Goal: Task Accomplishment & Management: Use online tool/utility

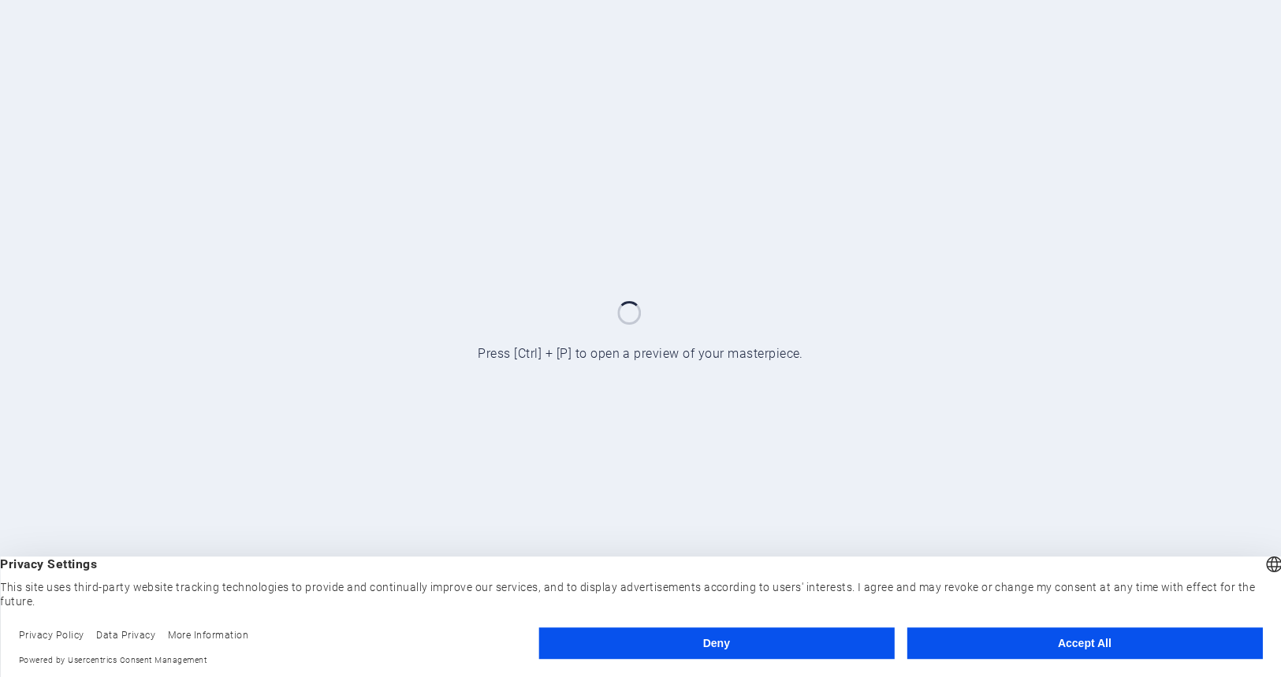
click at [1034, 646] on button "Accept All" at bounding box center [1085, 643] width 356 height 32
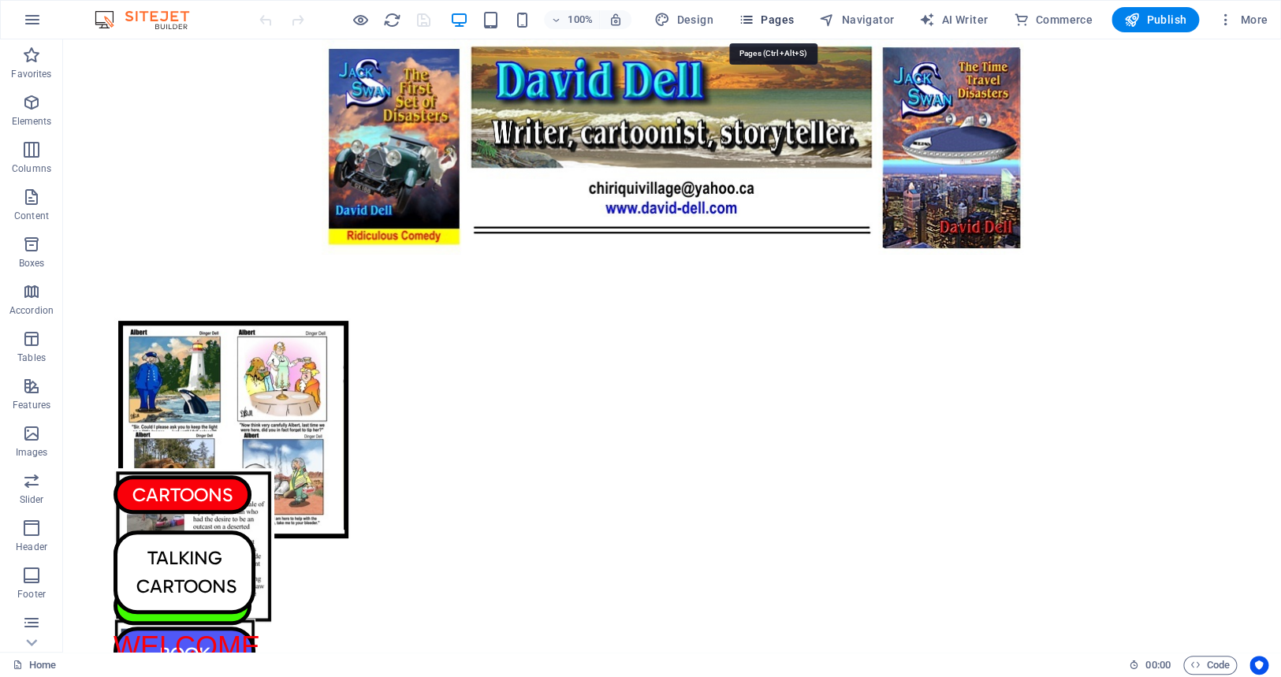
click at [754, 16] on icon "button" at bounding box center [747, 20] width 16 height 16
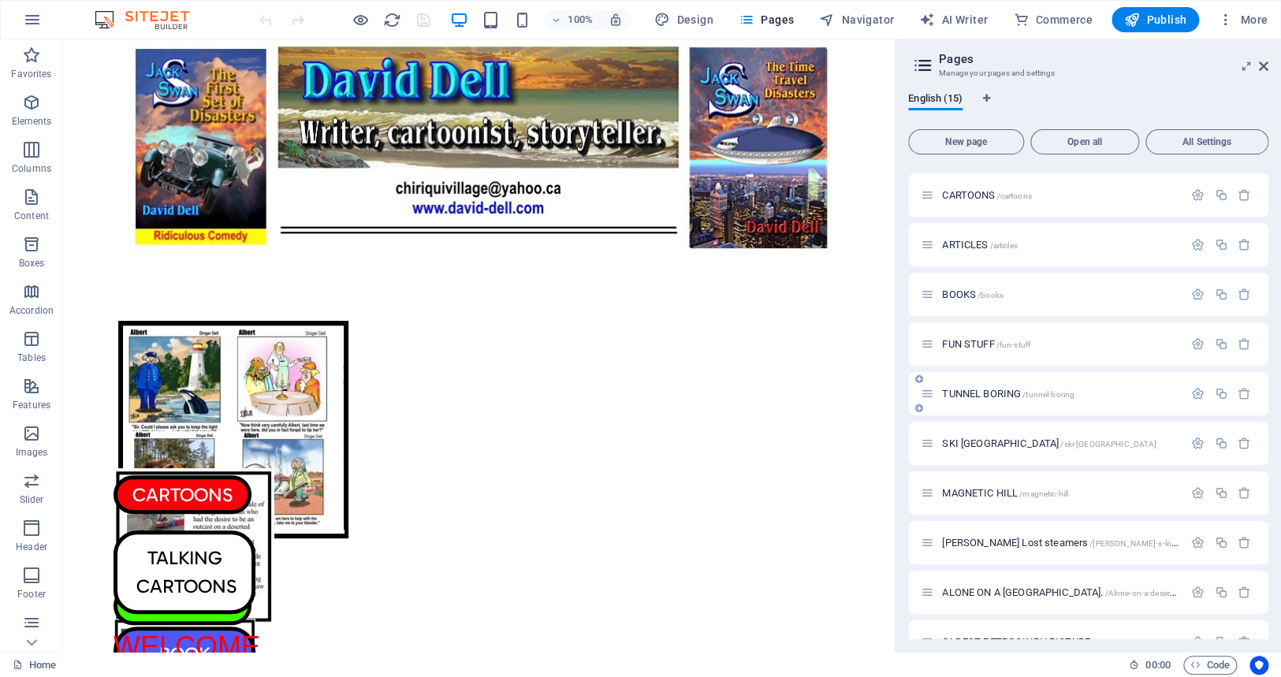
scroll to position [272, 0]
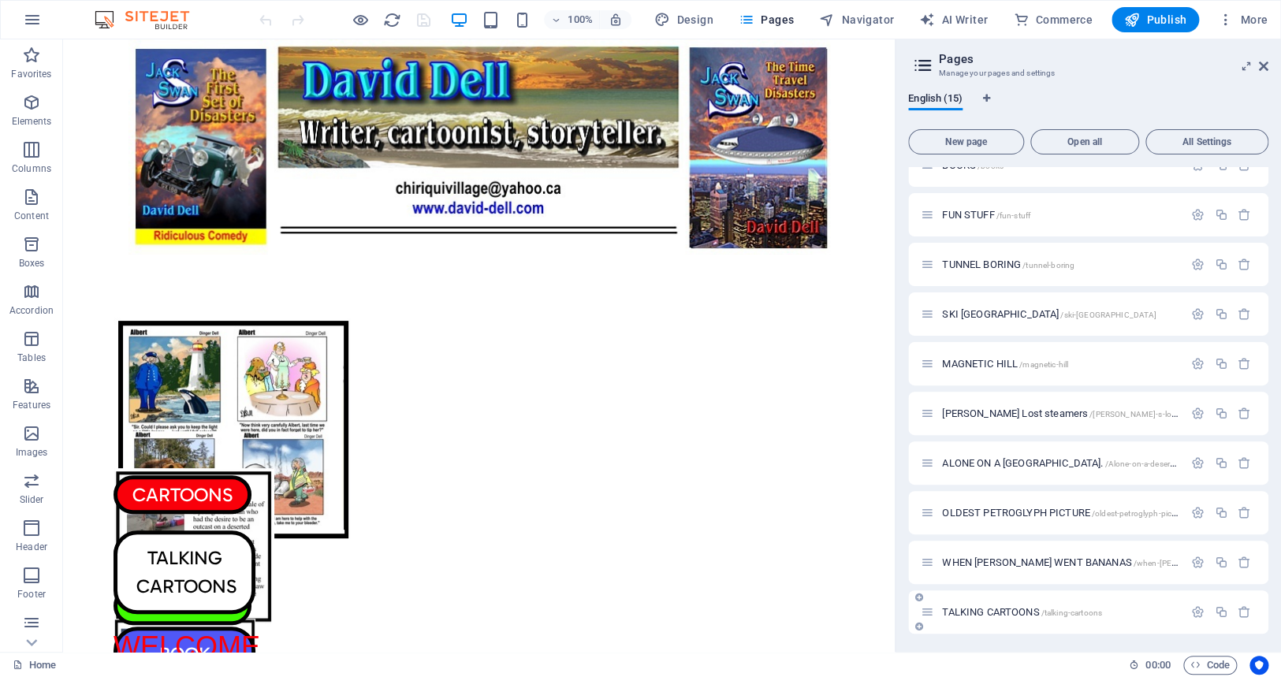
click at [979, 609] on span "TALKING CARTOONS /talking-cartoons" at bounding box center [1022, 612] width 160 height 12
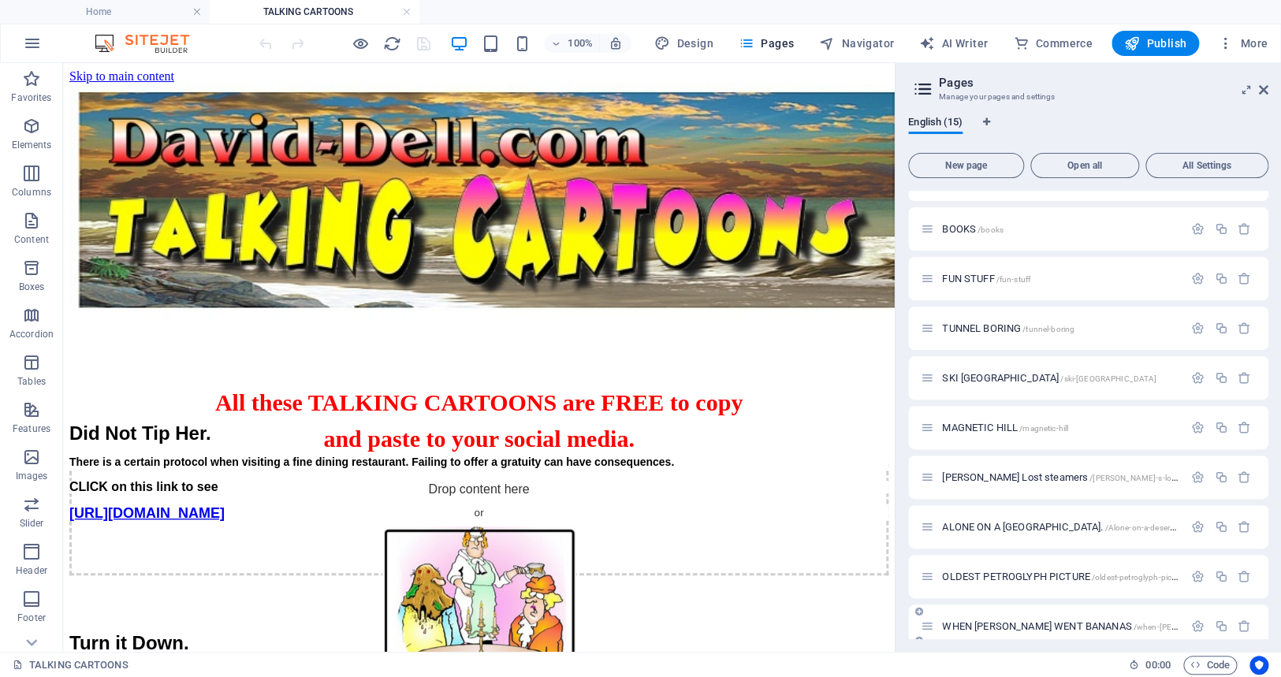
scroll to position [0, 0]
click at [107, 300] on span "Unequal Columns" at bounding box center [123, 297] width 75 height 9
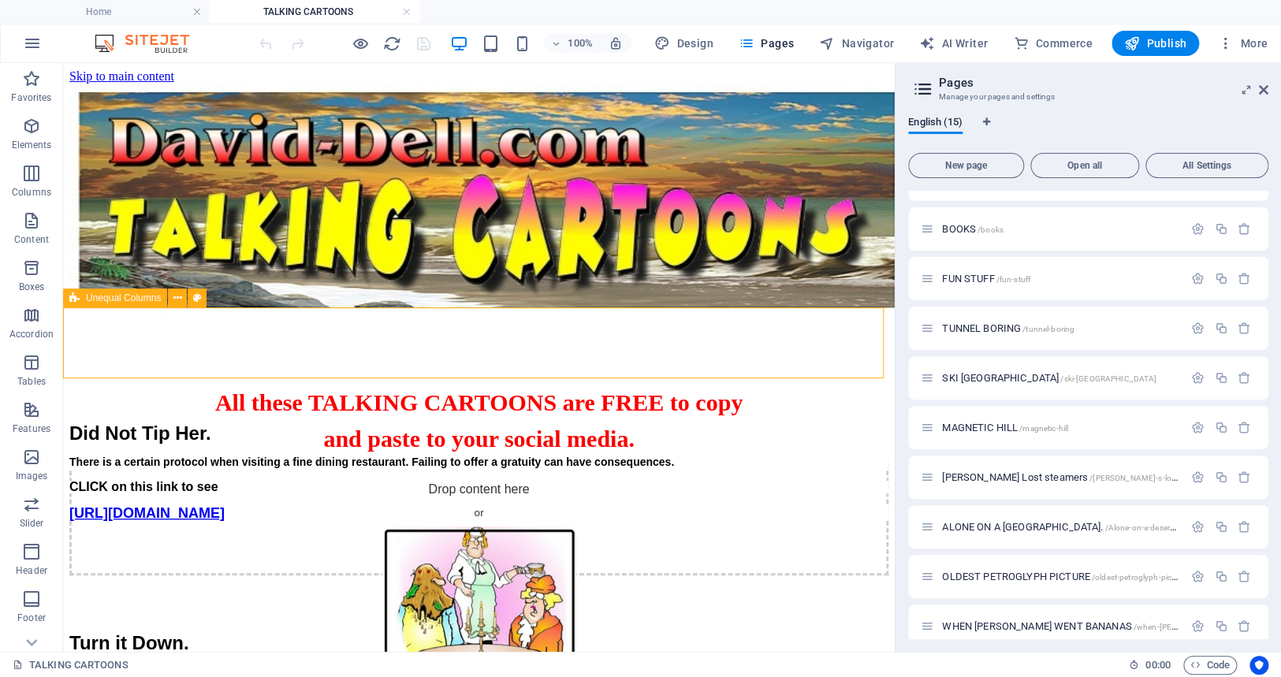
click at [107, 300] on span "Unequal Columns" at bounding box center [123, 297] width 75 height 9
select select "px"
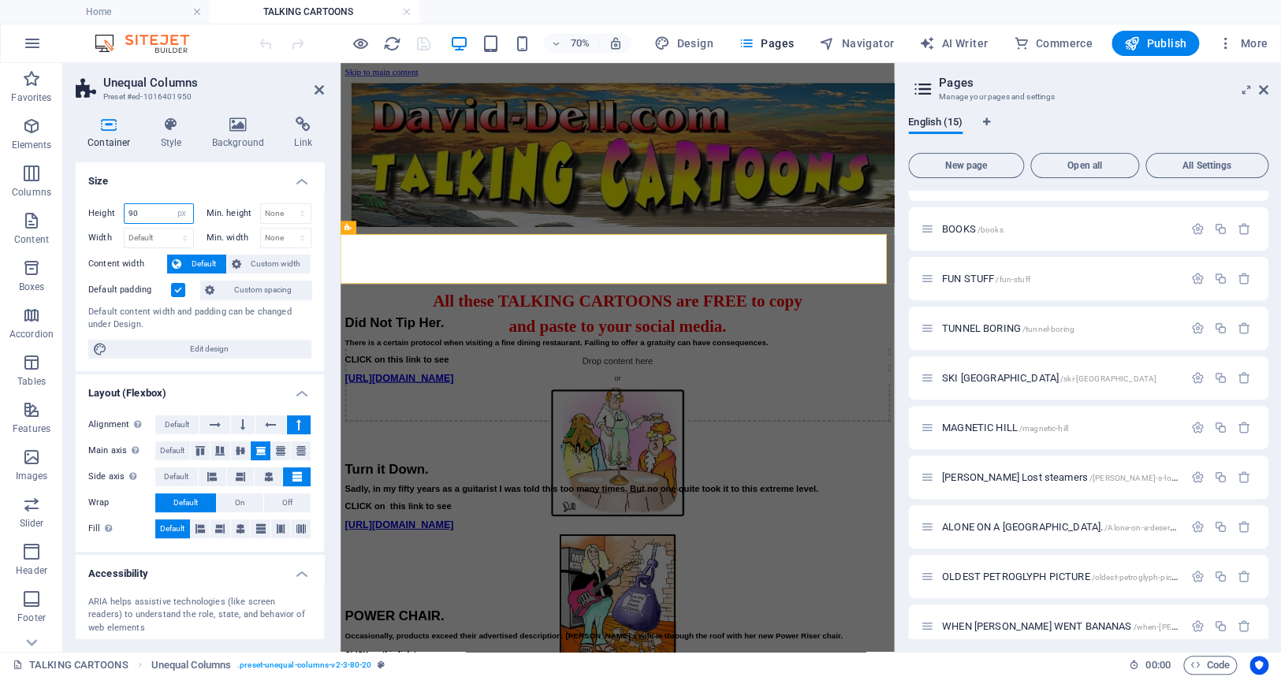
click at [140, 212] on input "90" at bounding box center [159, 213] width 69 height 19
type input "9"
type input "110"
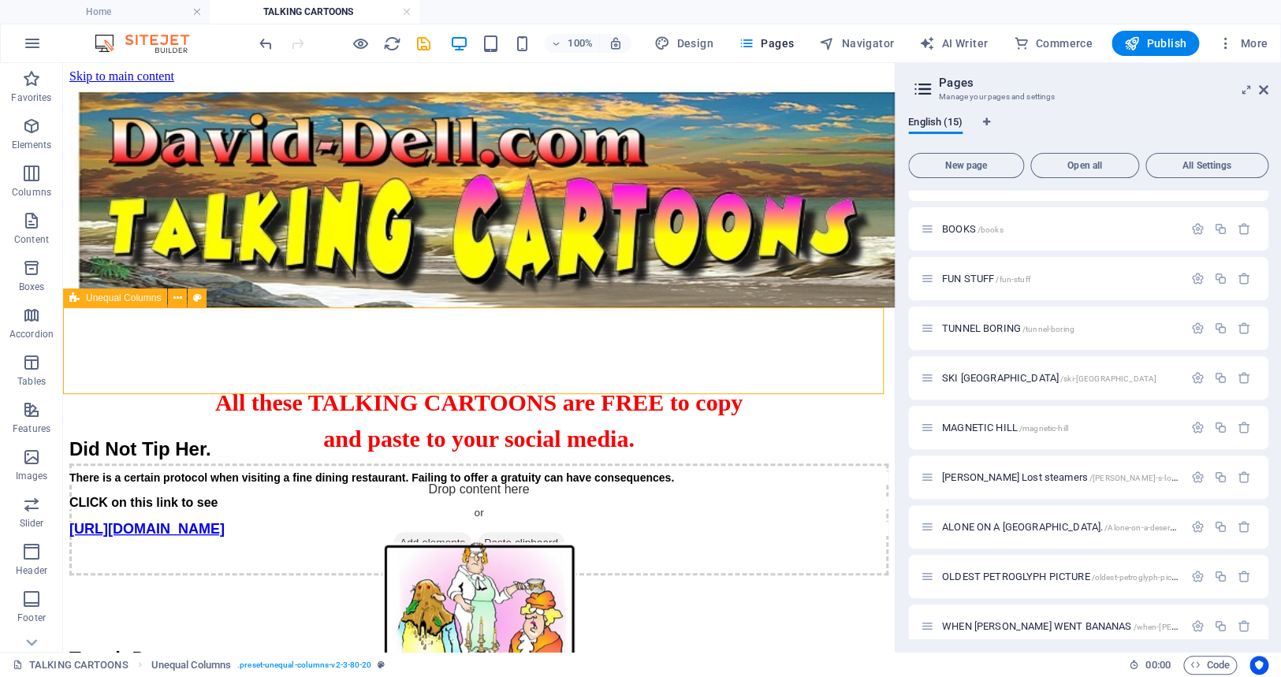
click at [102, 300] on span "Unequal Columns" at bounding box center [123, 297] width 75 height 9
select select "px"
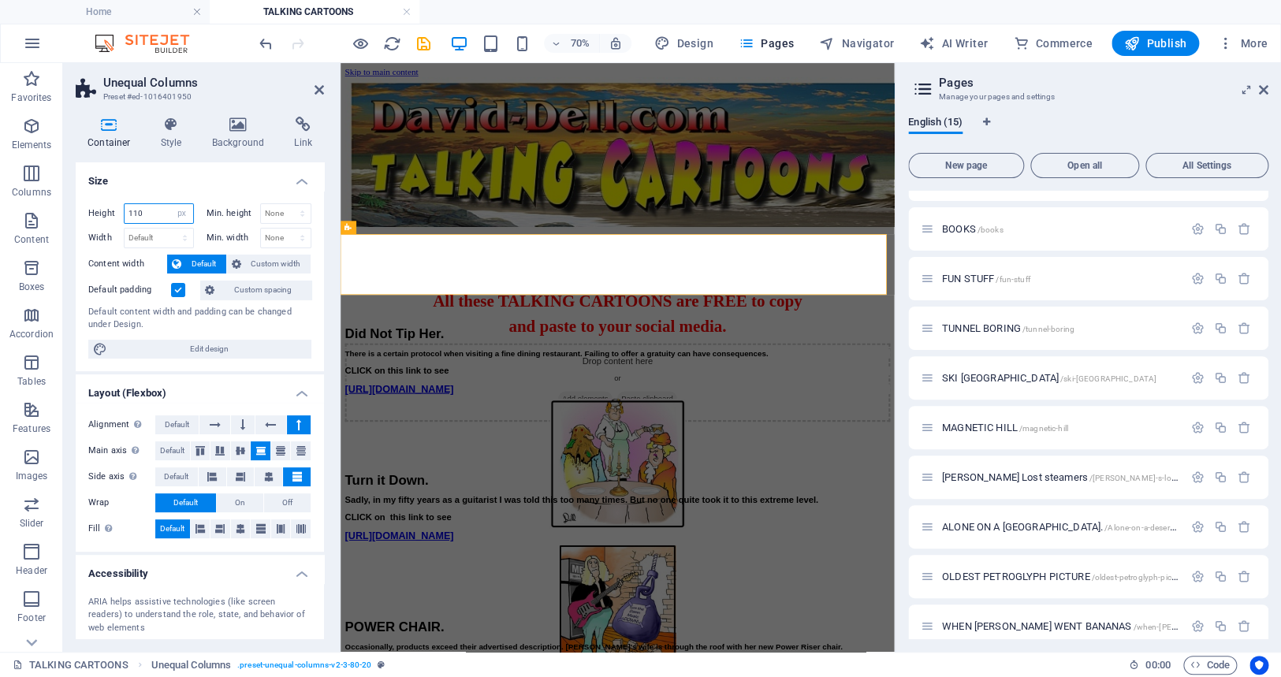
click at [147, 211] on input "110" at bounding box center [159, 213] width 69 height 19
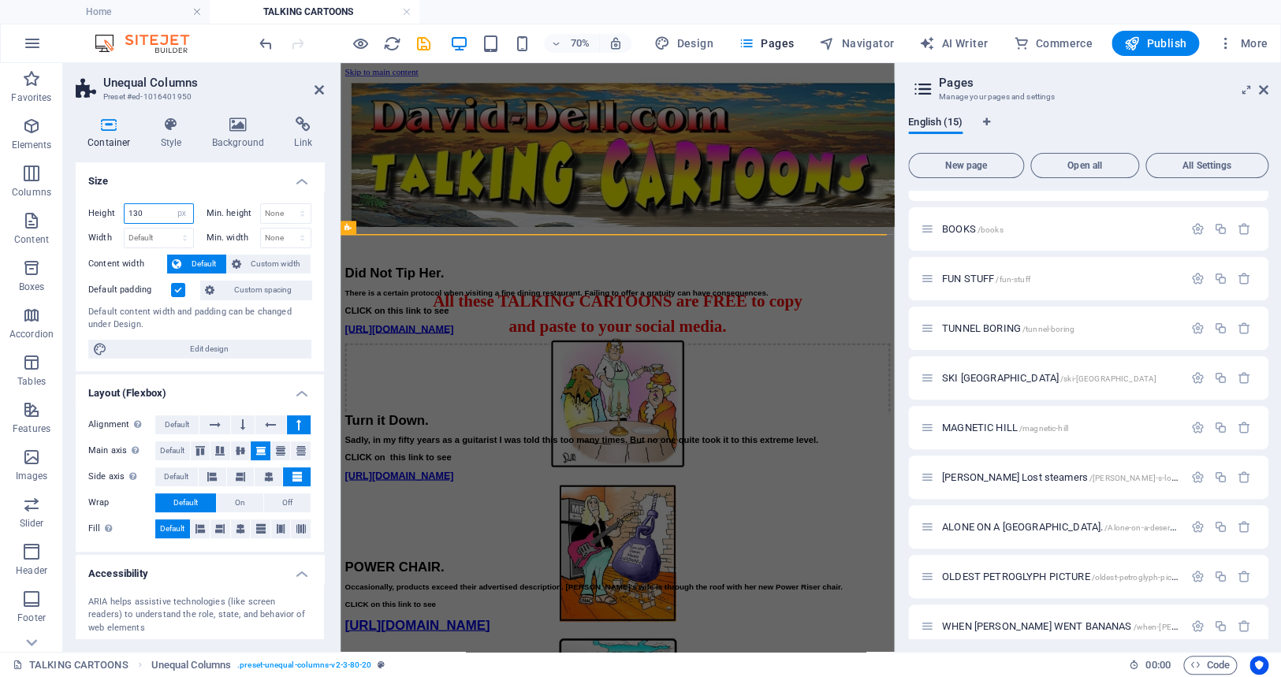
type input "130"
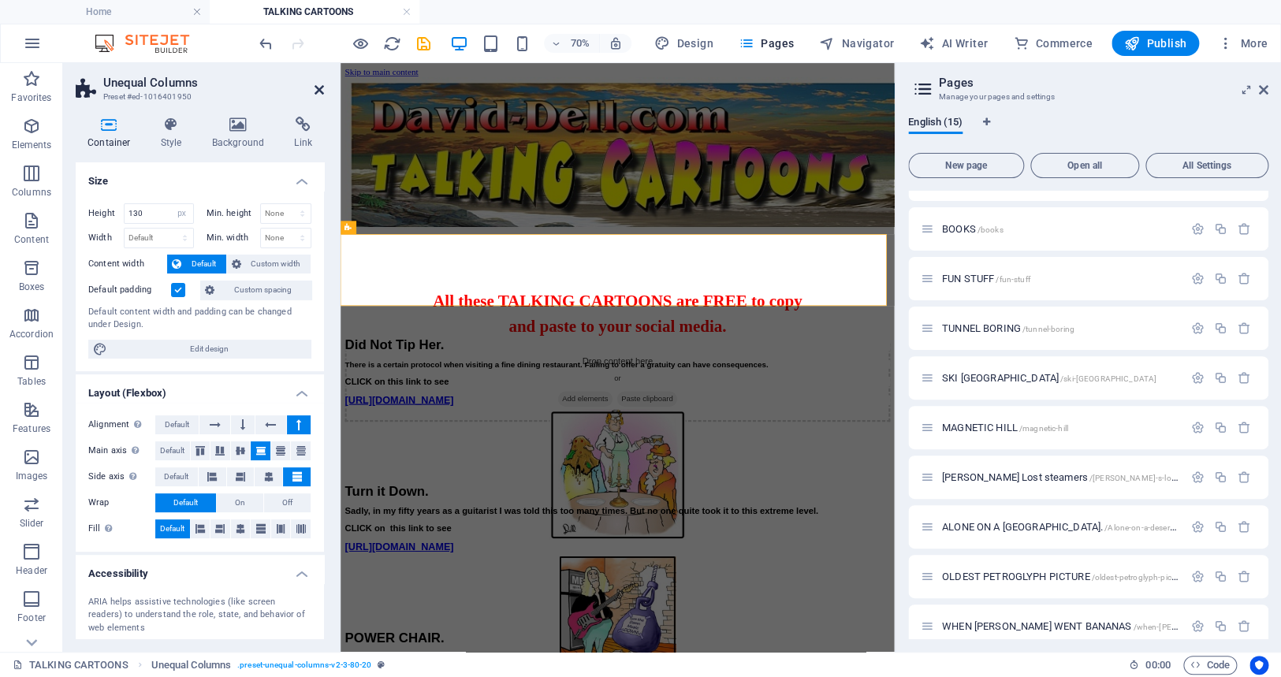
drag, startPoint x: 318, startPoint y: 86, endPoint x: 255, endPoint y: 22, distance: 89.2
click at [318, 85] on icon at bounding box center [319, 90] width 9 height 13
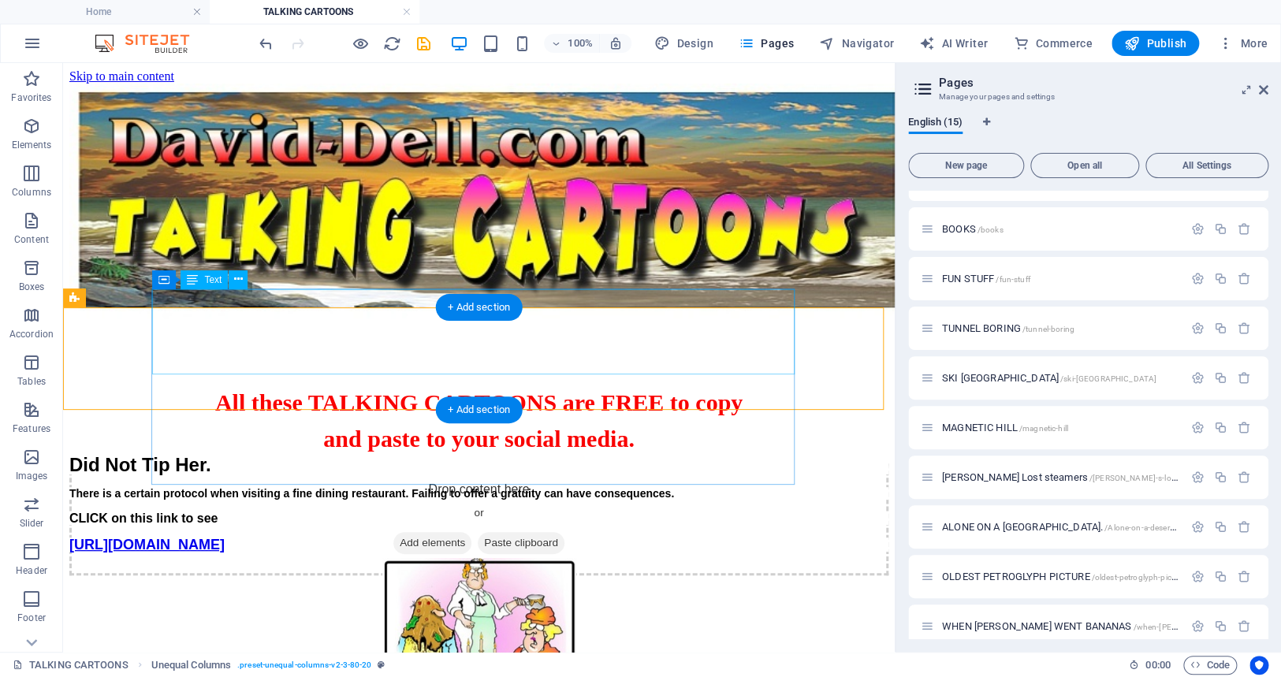
click at [270, 341] on div "All these TALKING CARTOONS are FREE to copy and paste to your social media." at bounding box center [478, 396] width 819 height 110
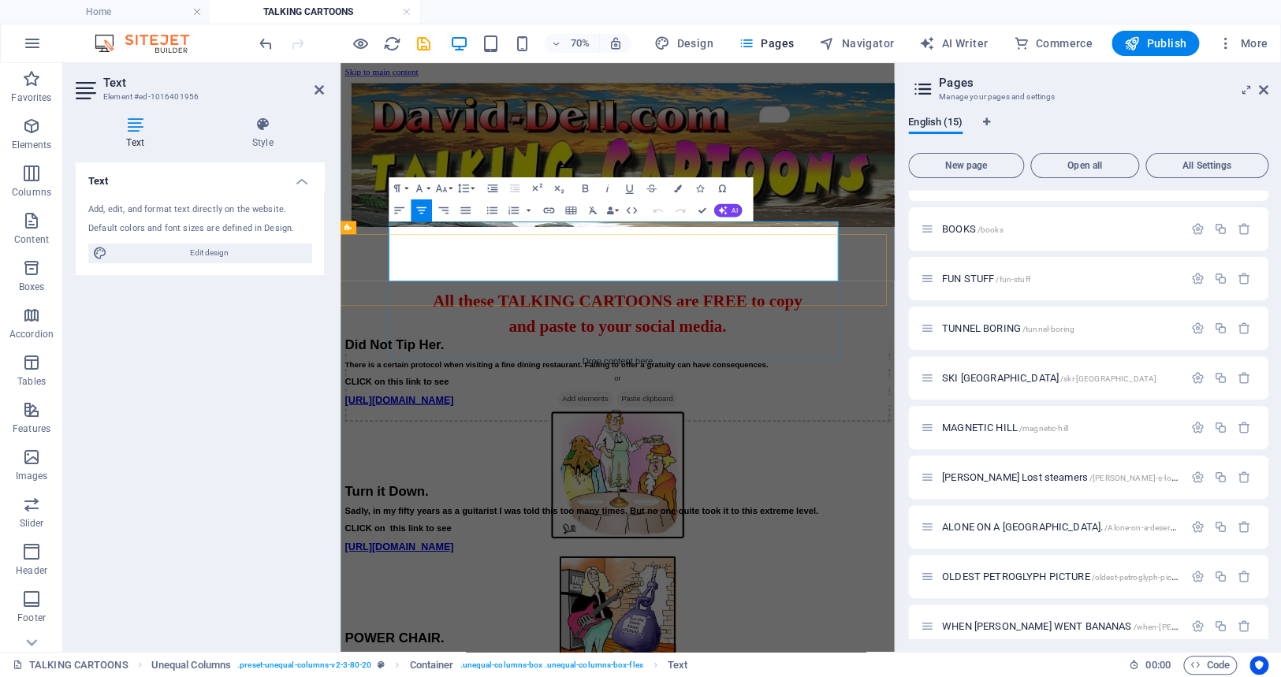
click at [480, 389] on strong "All these TALKING CARTOONS are FREE to copy" at bounding box center [735, 402] width 527 height 26
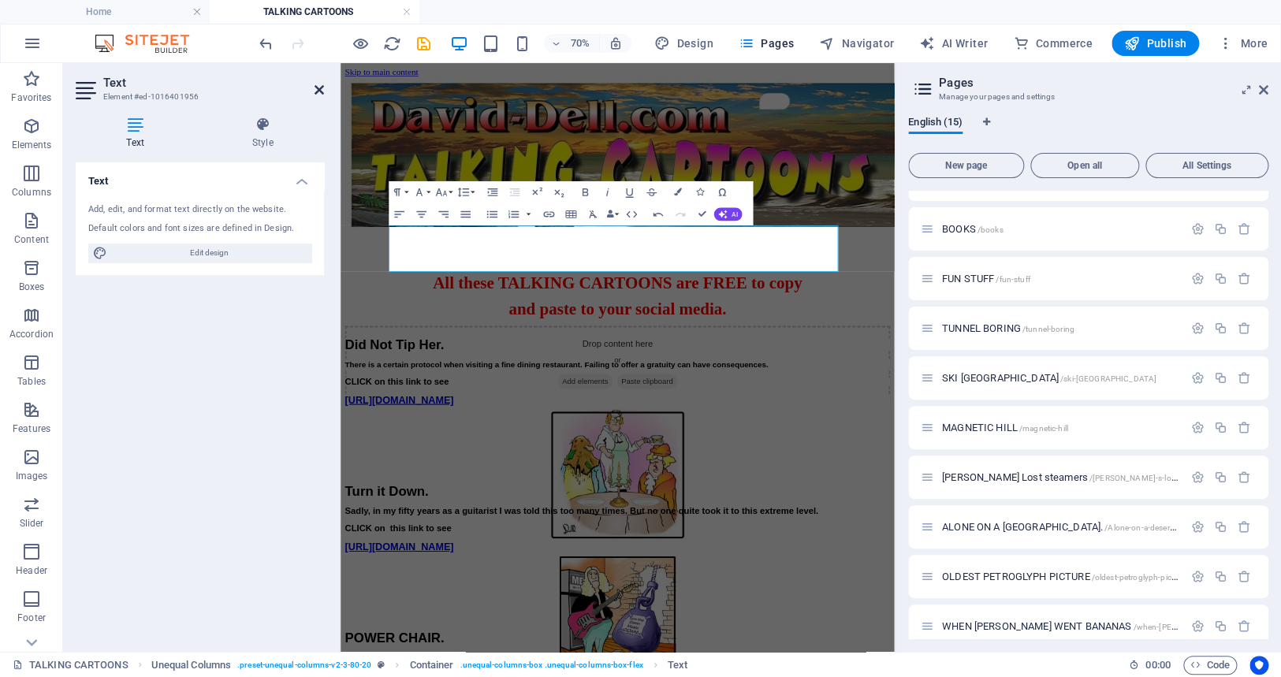
click at [317, 88] on icon at bounding box center [319, 90] width 9 height 13
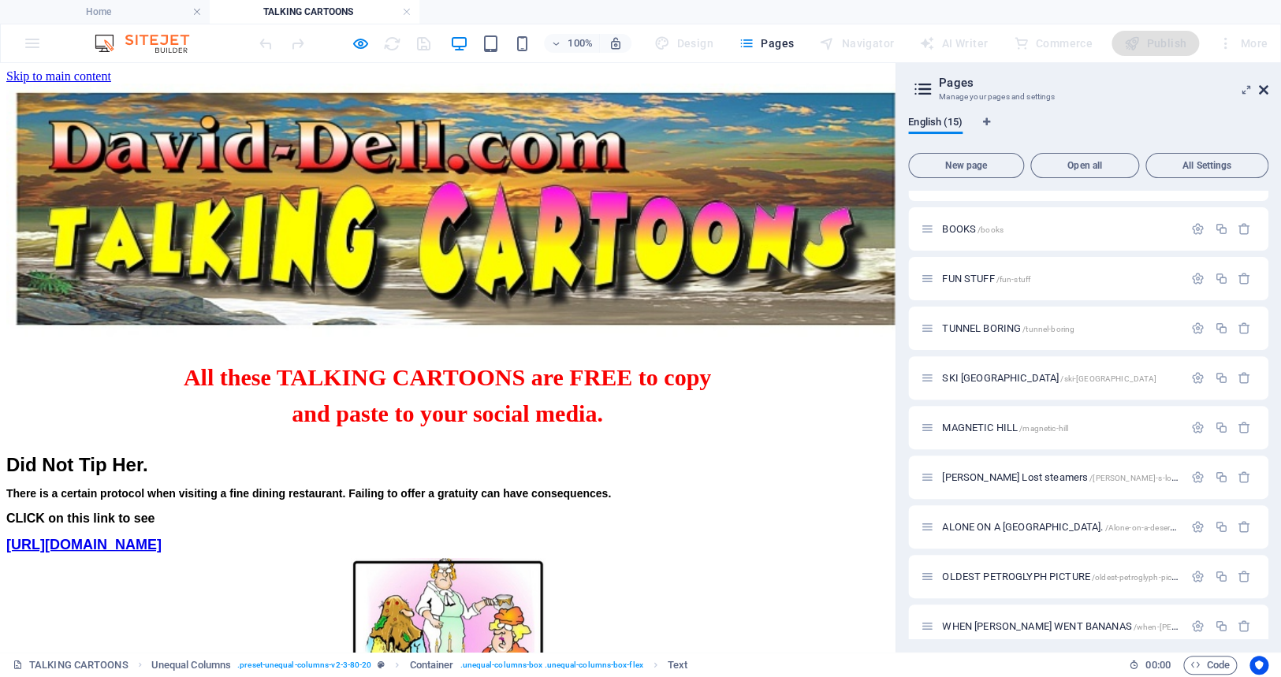
click at [1261, 86] on icon at bounding box center [1263, 90] width 9 height 13
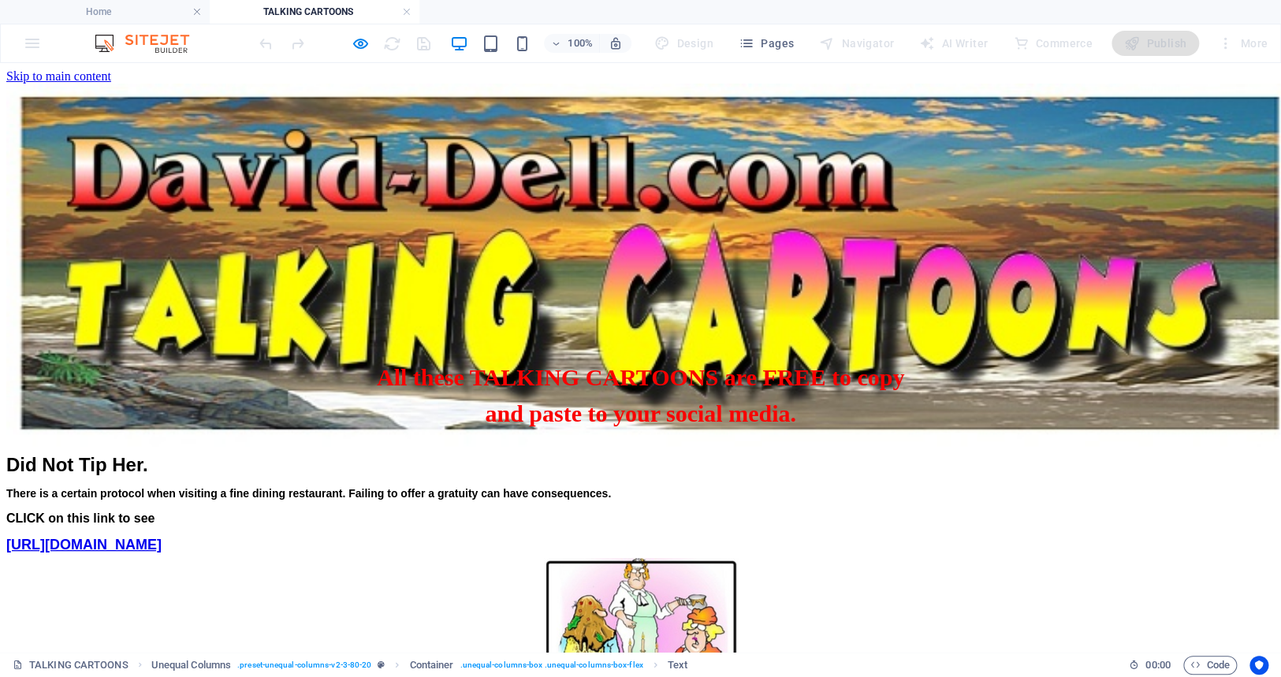
click at [979, 378] on div "All these TALKING CARTOONS are FREE to copy and paste to your social media. Dro…" at bounding box center [640, 392] width 1268 height 102
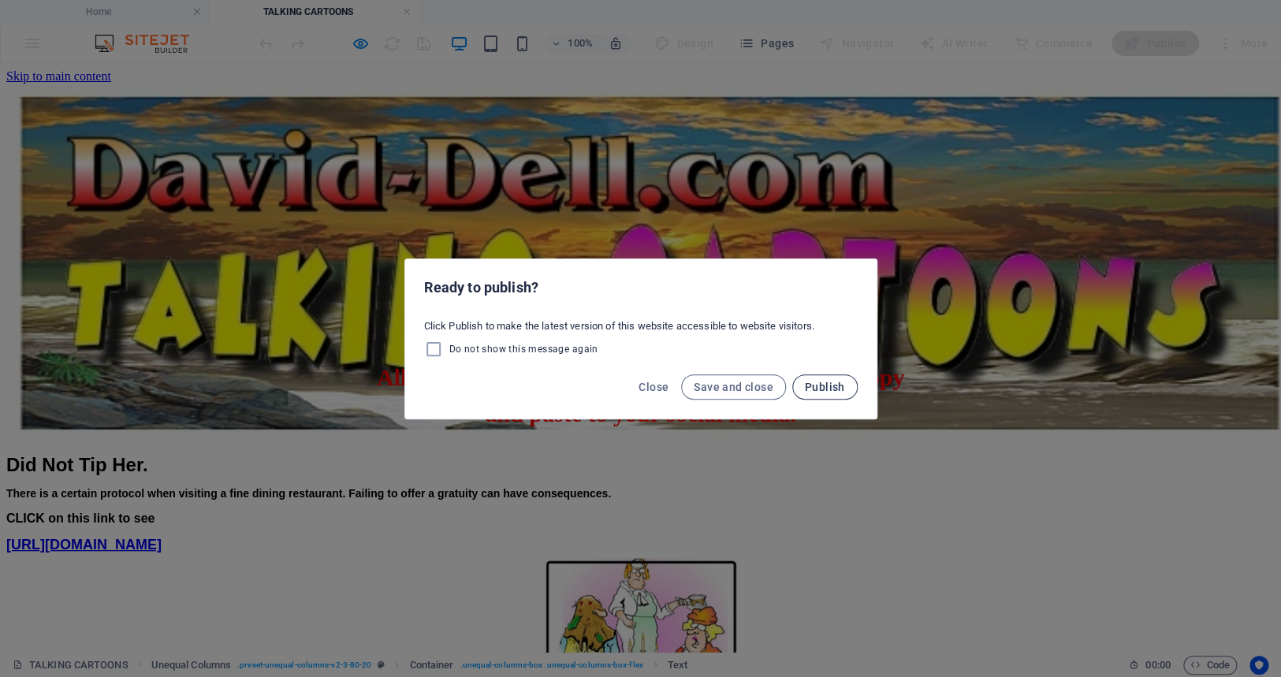
click at [821, 384] on span "Publish" at bounding box center [825, 387] width 40 height 13
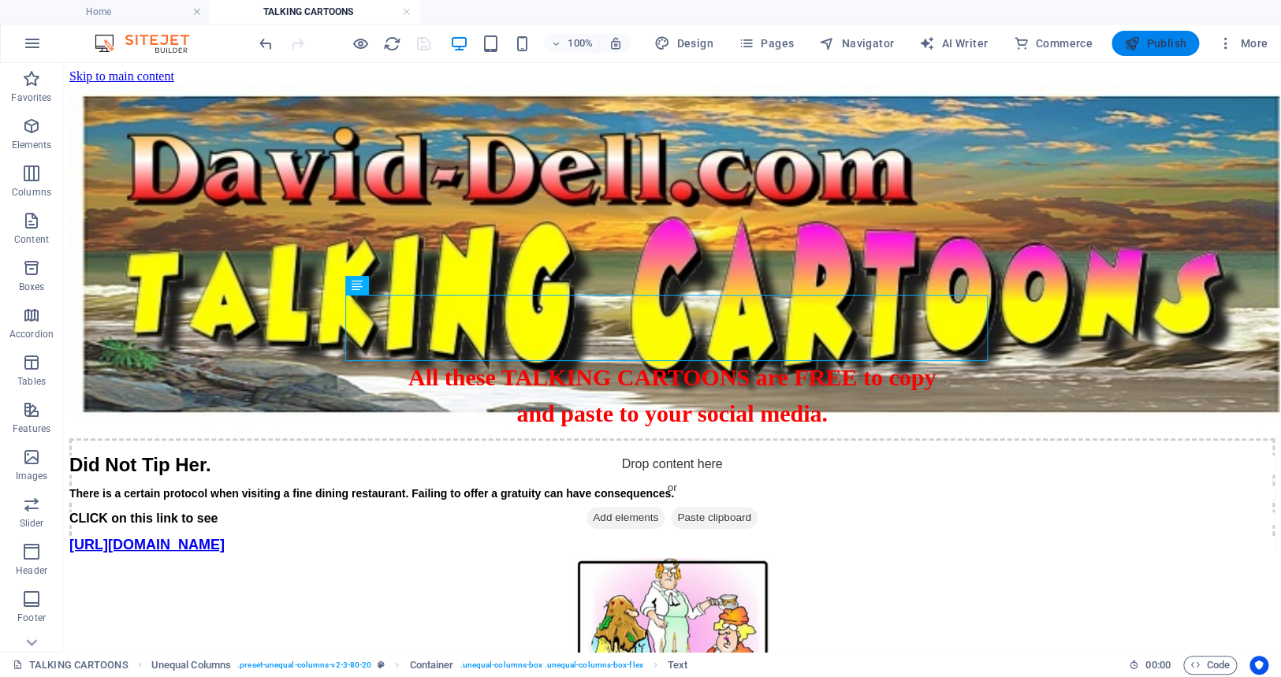
click at [1154, 41] on span "Publish" at bounding box center [1155, 43] width 62 height 16
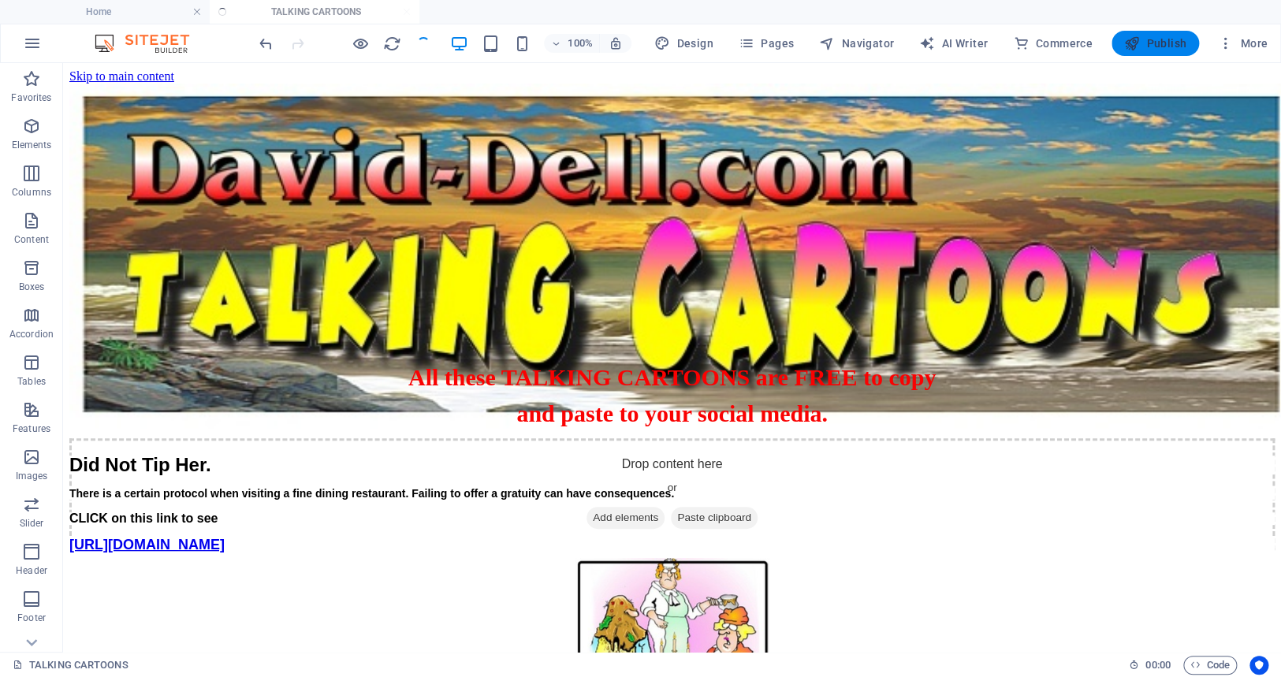
click at [1154, 41] on span "Publish" at bounding box center [1155, 43] width 62 height 16
